Goal: Task Accomplishment & Management: Complete application form

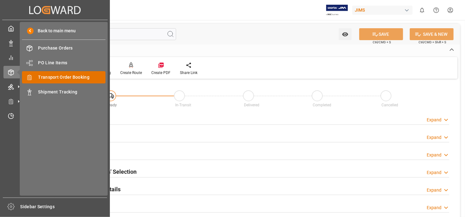
click at [74, 76] on span "Transport Order Booking" at bounding box center [72, 77] width 68 height 7
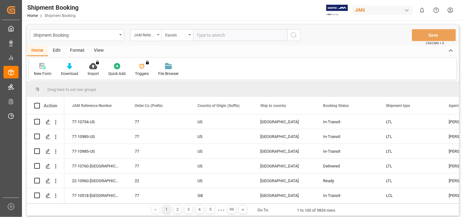
click at [209, 34] on input "text" at bounding box center [240, 35] width 94 height 12
type input "77-10588-[GEOGRAPHIC_DATA]"
click at [291, 35] on icon "search button" at bounding box center [294, 35] width 8 height 8
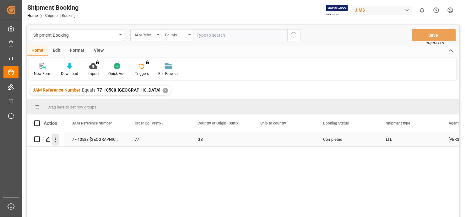
click at [54, 140] on icon "open menu" at bounding box center [55, 140] width 7 height 7
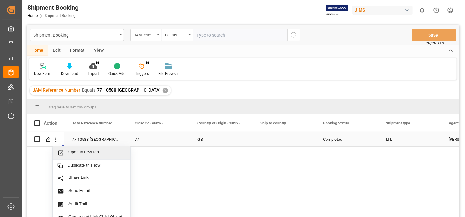
click at [89, 150] on span "Open in new tab" at bounding box center [96, 153] width 57 height 7
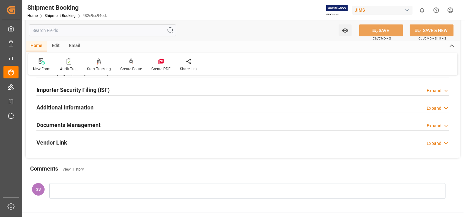
scroll to position [188, 0]
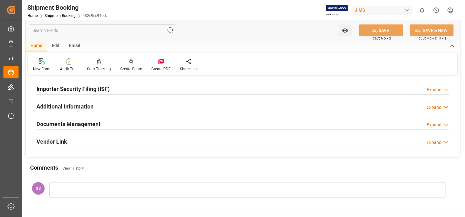
click at [88, 122] on h2 "Documents Management" at bounding box center [68, 124] width 64 height 8
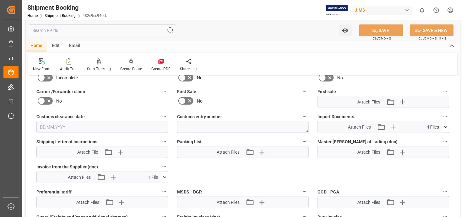
scroll to position [314, 0]
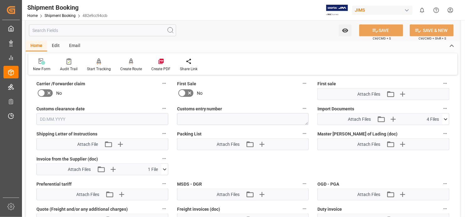
click at [445, 116] on icon at bounding box center [446, 119] width 7 height 7
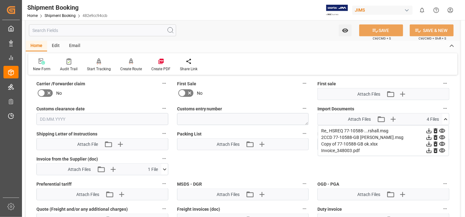
click at [443, 141] on icon at bounding box center [442, 144] width 7 height 7
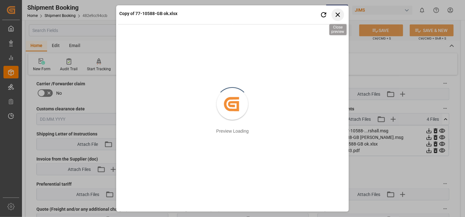
click at [338, 14] on icon "button" at bounding box center [338, 15] width 4 height 4
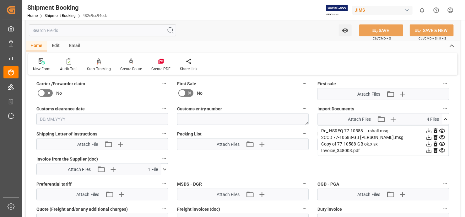
click at [429, 143] on icon at bounding box center [429, 144] width 7 height 7
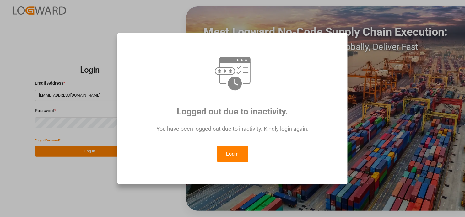
click at [234, 152] on button "Login" at bounding box center [232, 154] width 31 height 17
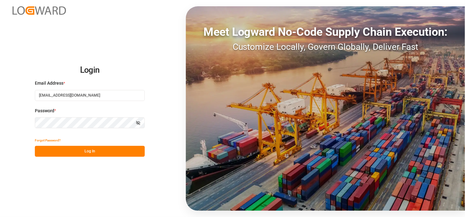
click at [85, 150] on button "Log In" at bounding box center [90, 151] width 110 height 11
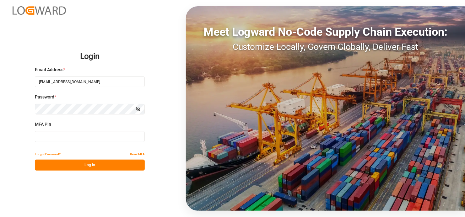
click at [63, 138] on input at bounding box center [90, 136] width 110 height 11
click at [53, 136] on input at bounding box center [90, 136] width 110 height 11
type input "542735"
click at [79, 167] on button "Log In" at bounding box center [90, 165] width 110 height 11
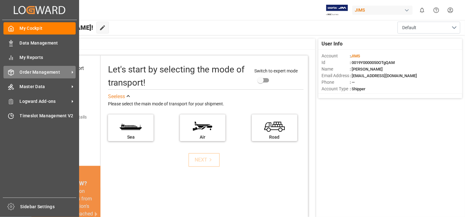
click at [53, 69] on span "Order Management" at bounding box center [45, 72] width 50 height 7
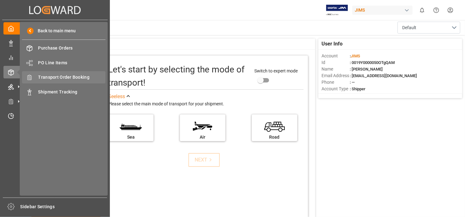
click at [91, 76] on span "Transport Order Booking" at bounding box center [72, 77] width 68 height 7
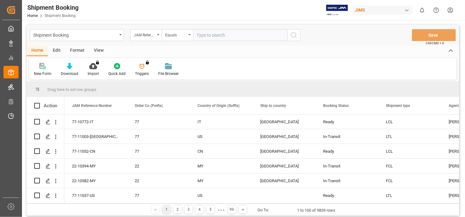
click at [41, 66] on icon at bounding box center [43, 66] width 6 height 6
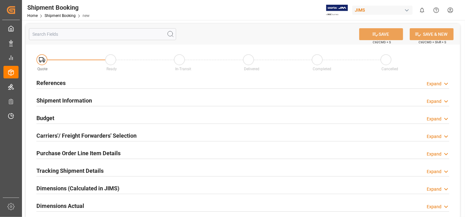
click at [63, 83] on h2 "References" at bounding box center [50, 83] width 29 height 8
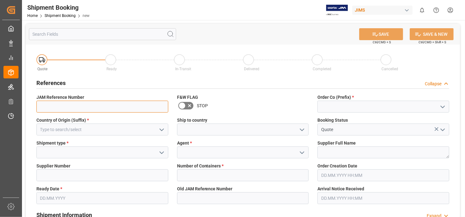
click at [63, 106] on input at bounding box center [102, 107] width 132 height 12
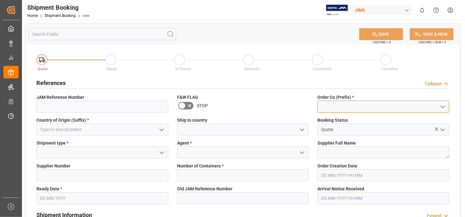
click at [377, 107] on input at bounding box center [384, 107] width 132 height 12
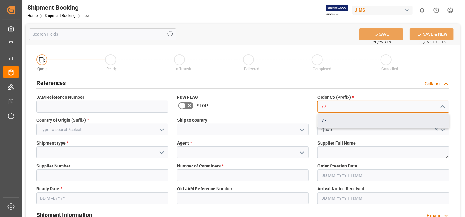
click at [368, 119] on div "77" at bounding box center [383, 121] width 131 height 14
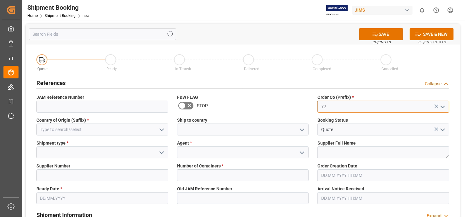
type input "77"
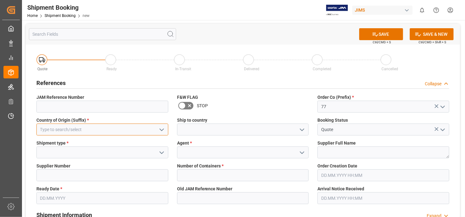
click at [81, 130] on input at bounding box center [102, 130] width 132 height 12
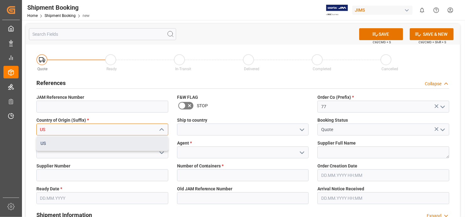
click at [65, 141] on div "US" at bounding box center [102, 144] width 131 height 14
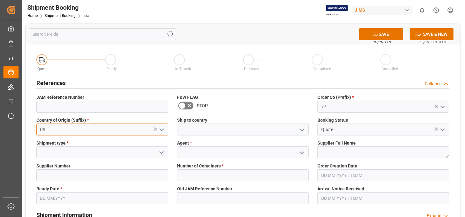
type input "US"
click at [126, 154] on input at bounding box center [102, 153] width 132 height 12
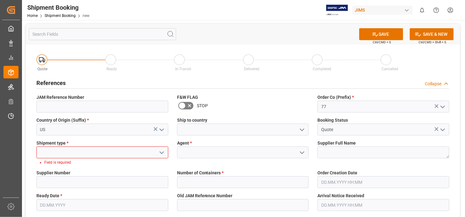
click at [162, 151] on icon "open menu" at bounding box center [162, 153] width 8 height 8
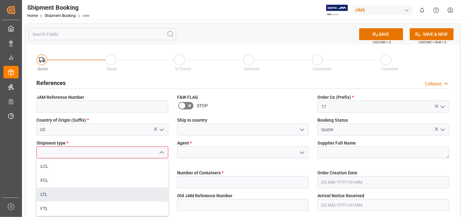
click at [124, 194] on div "LTL" at bounding box center [102, 195] width 131 height 14
type input "LTL"
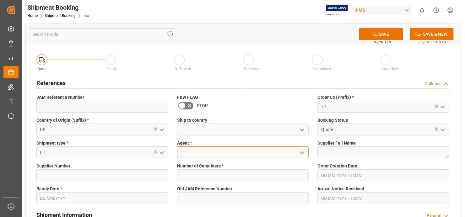
click at [250, 153] on input at bounding box center [243, 153] width 132 height 12
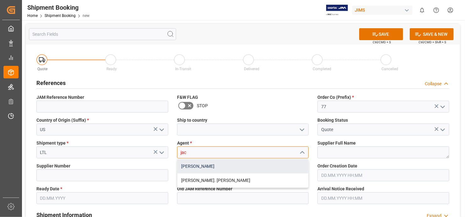
click at [245, 166] on div "[PERSON_NAME]" at bounding box center [243, 167] width 131 height 14
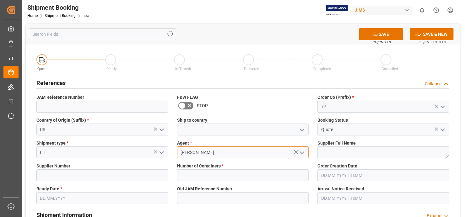
type input "[PERSON_NAME]"
click at [414, 153] on textarea at bounding box center [384, 153] width 132 height 12
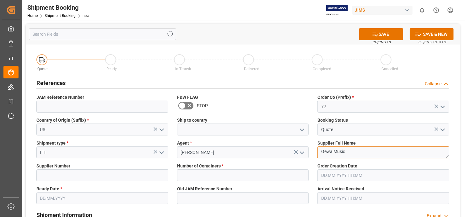
type textarea "Gewa Music"
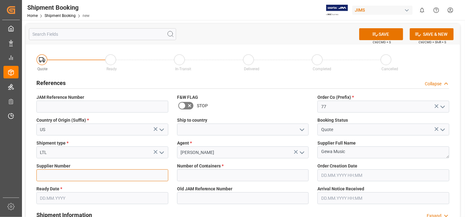
click at [72, 177] on input at bounding box center [102, 176] width 132 height 12
type input "762049"
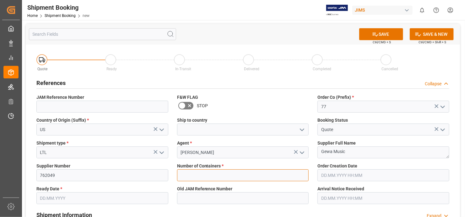
click at [265, 174] on input "text" at bounding box center [243, 176] width 132 height 12
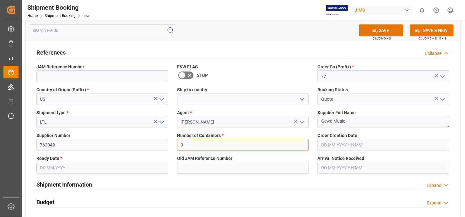
scroll to position [63, 0]
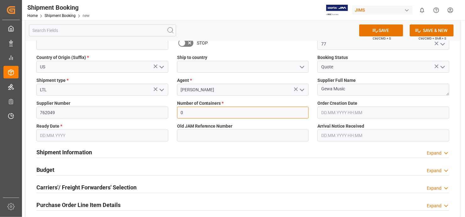
type input "0"
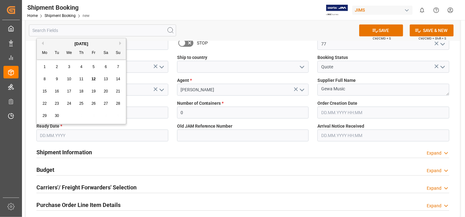
click at [160, 139] on input "text" at bounding box center [102, 136] width 132 height 12
click at [93, 79] on span "12" at bounding box center [93, 79] width 4 height 4
type input "[DATE]"
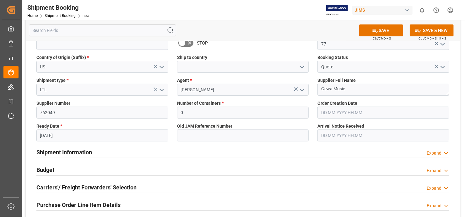
scroll to position [0, 0]
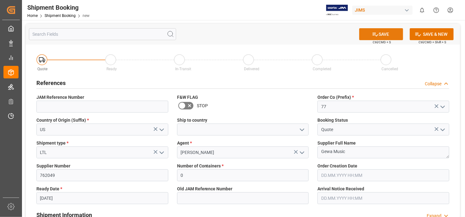
click at [386, 31] on button "SAVE" at bounding box center [381, 34] width 44 height 12
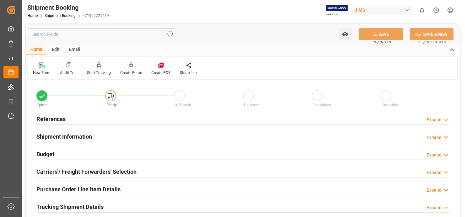
click at [55, 119] on h2 "References" at bounding box center [50, 119] width 29 height 8
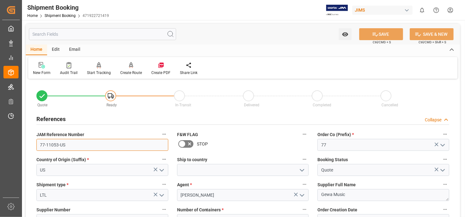
drag, startPoint x: 65, startPoint y: 144, endPoint x: 38, endPoint y: 147, distance: 26.9
click at [38, 147] on input "77-11053-US" at bounding box center [102, 145] width 132 height 12
